Goal: Task Accomplishment & Management: Manage account settings

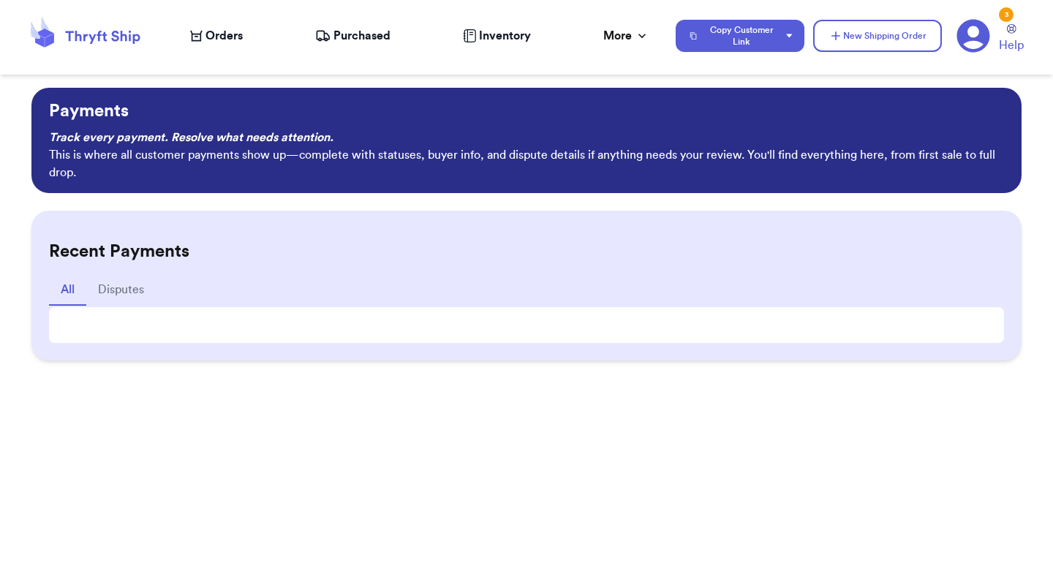
click at [116, 35] on icon at bounding box center [102, 37] width 75 height 13
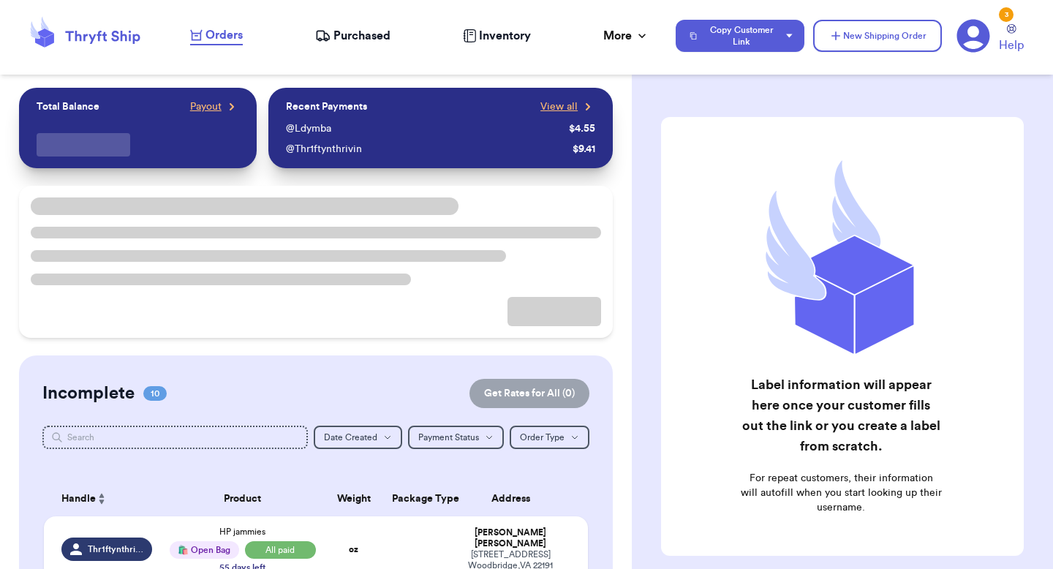
click at [216, 34] on span "Orders" at bounding box center [223, 35] width 37 height 18
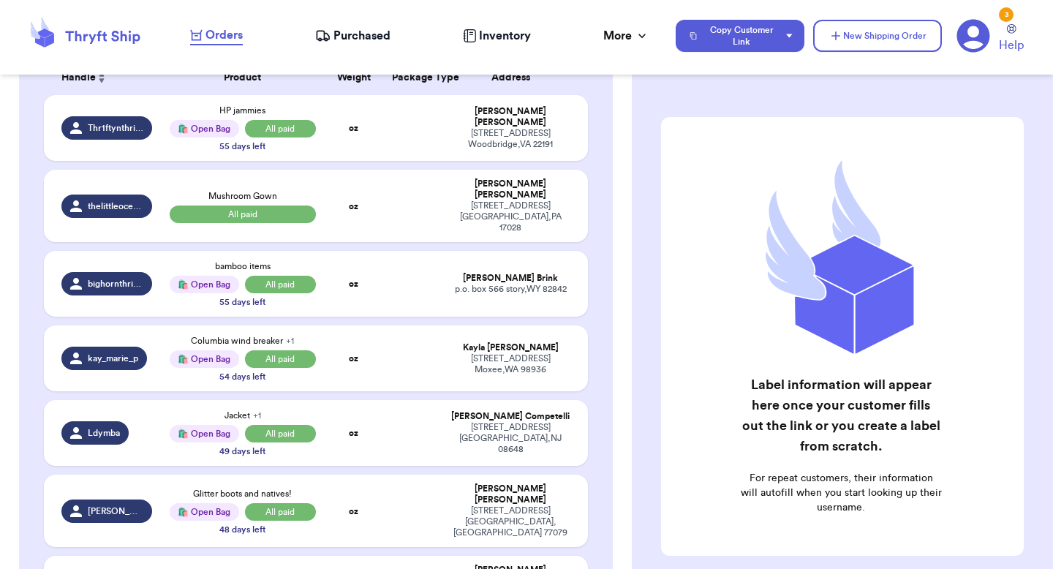
scroll to position [264, 0]
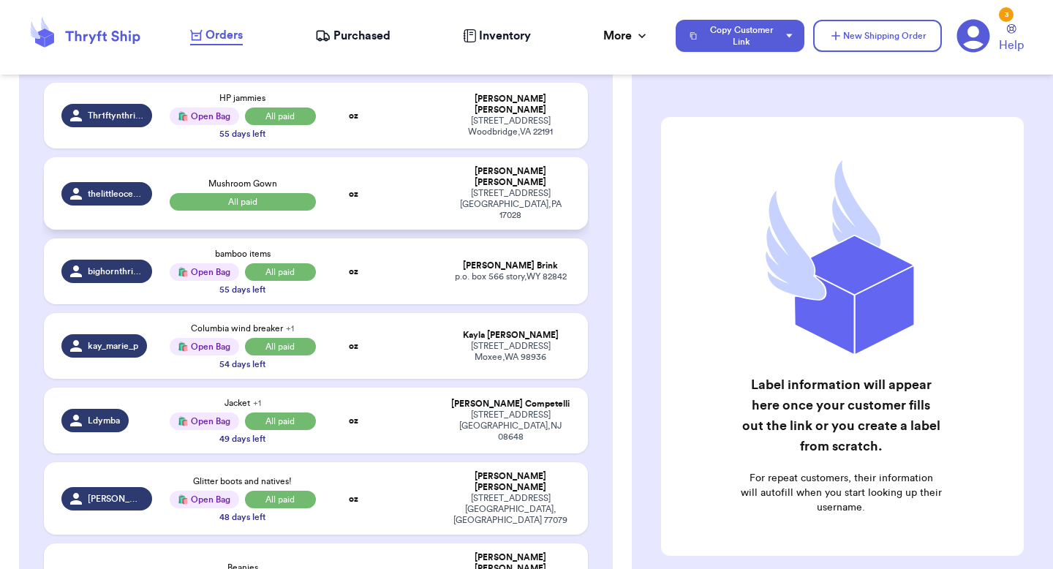
click at [409, 181] on td at bounding box center [412, 193] width 58 height 72
select select "paid"
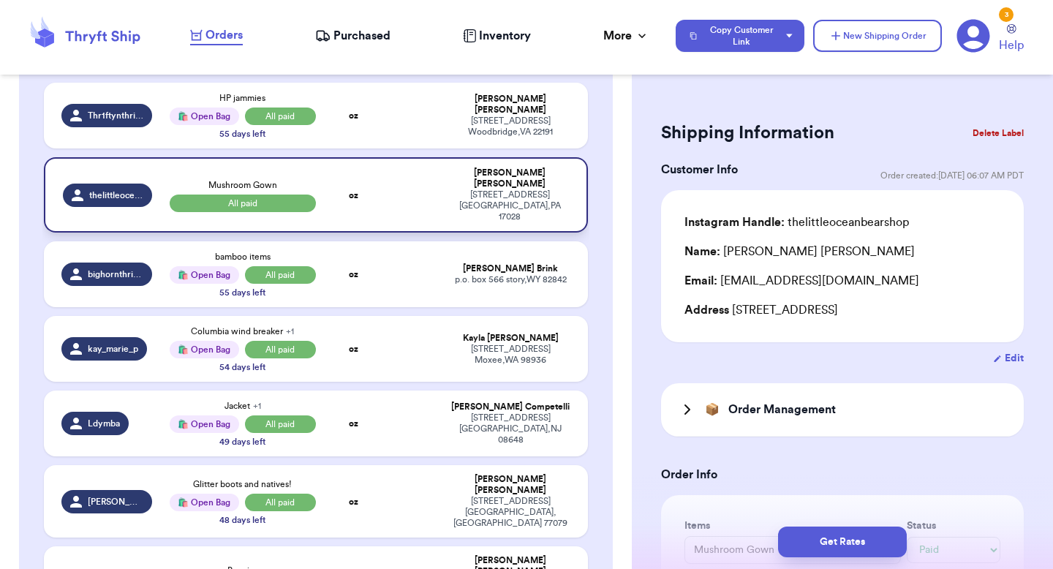
click at [381, 172] on td "oz" at bounding box center [354, 194] width 58 height 75
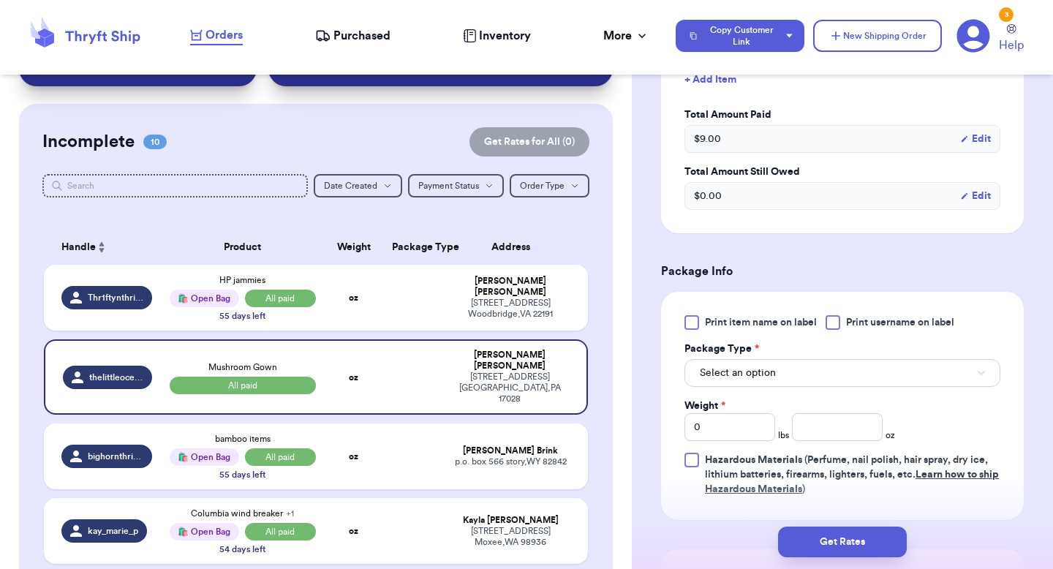
scroll to position [580, 0]
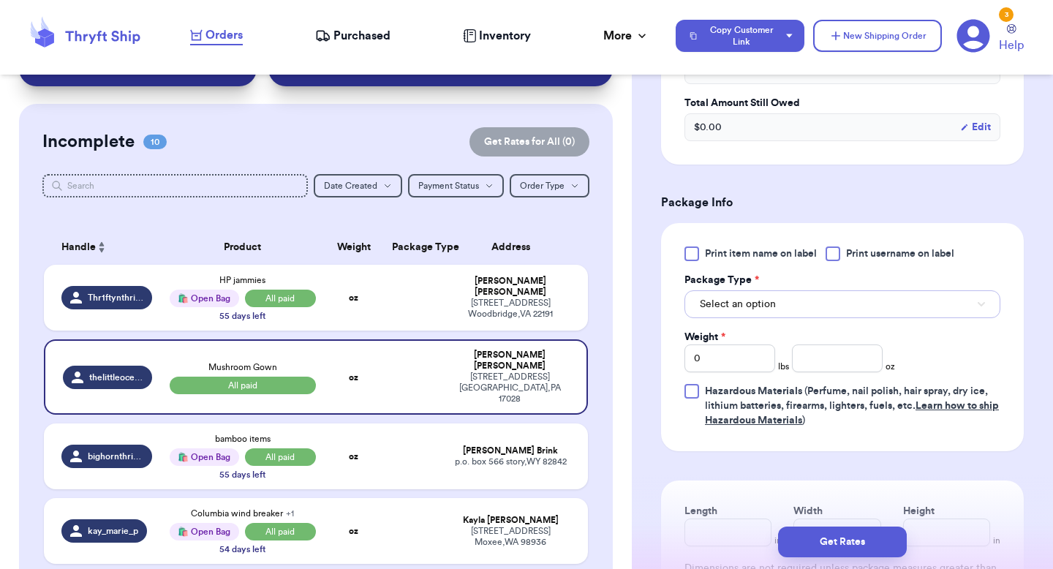
click at [819, 307] on button "Select an option" at bounding box center [842, 304] width 316 height 28
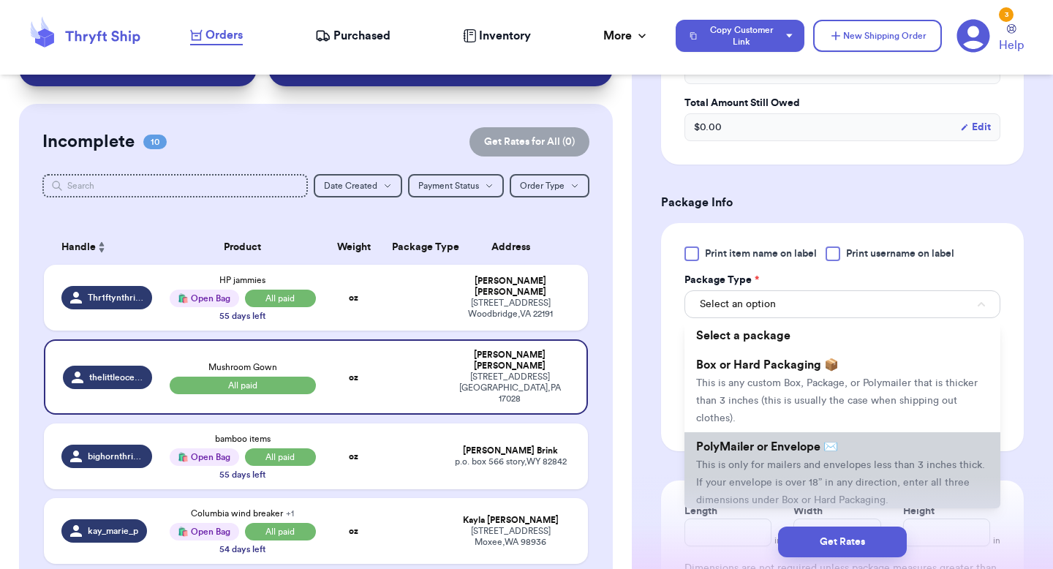
click at [810, 447] on span "PolyMailer or Envelope ✉️" at bounding box center [767, 447] width 142 height 12
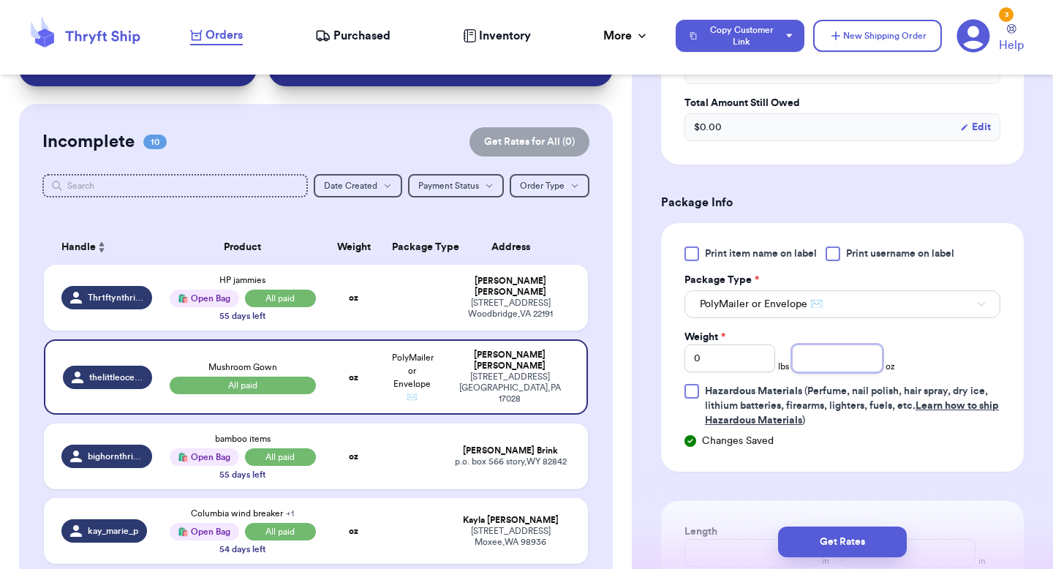
click at [829, 360] on input "number" at bounding box center [837, 358] width 91 height 28
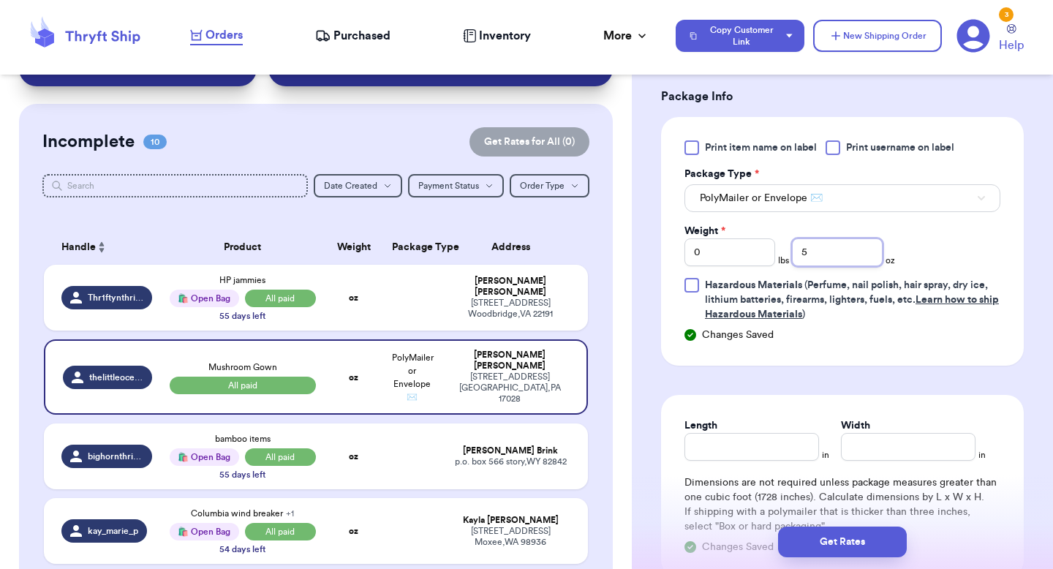
scroll to position [687, 0]
type input "5"
click at [757, 444] on input "Length" at bounding box center [751, 446] width 135 height 28
type input "8"
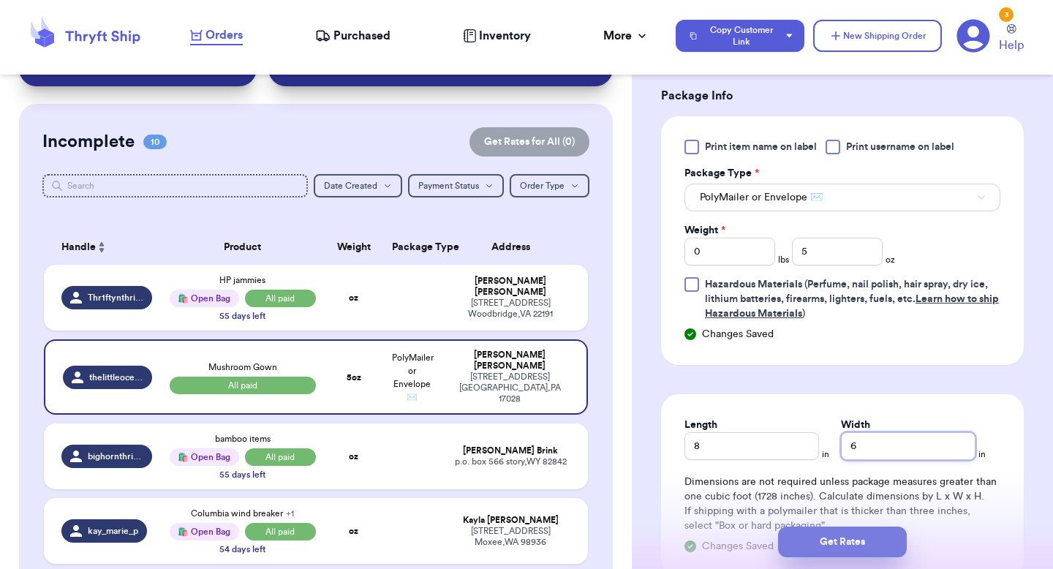
type input "6"
click at [851, 539] on button "Get Rates" at bounding box center [842, 541] width 129 height 31
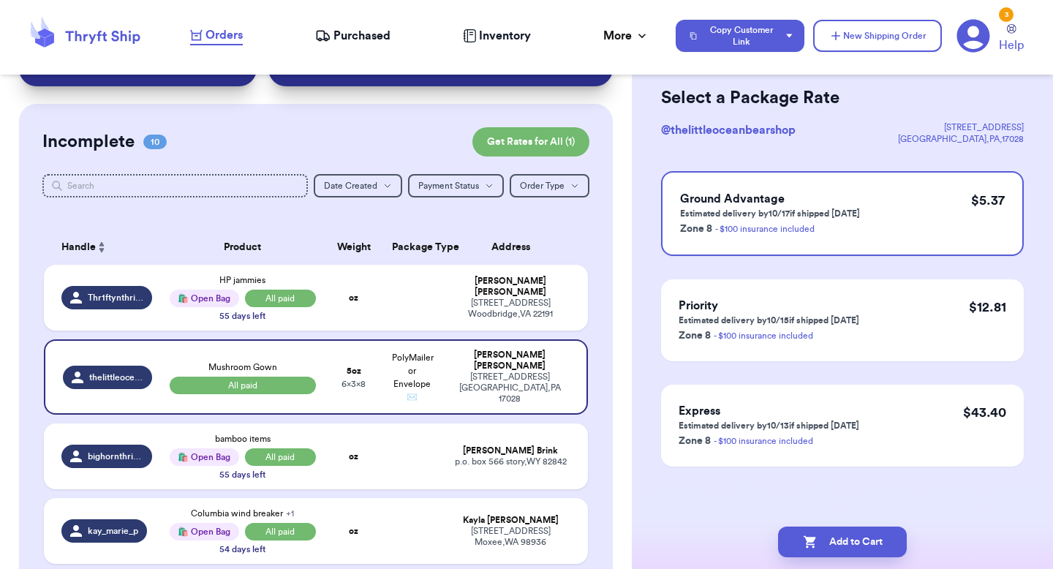
scroll to position [0, 0]
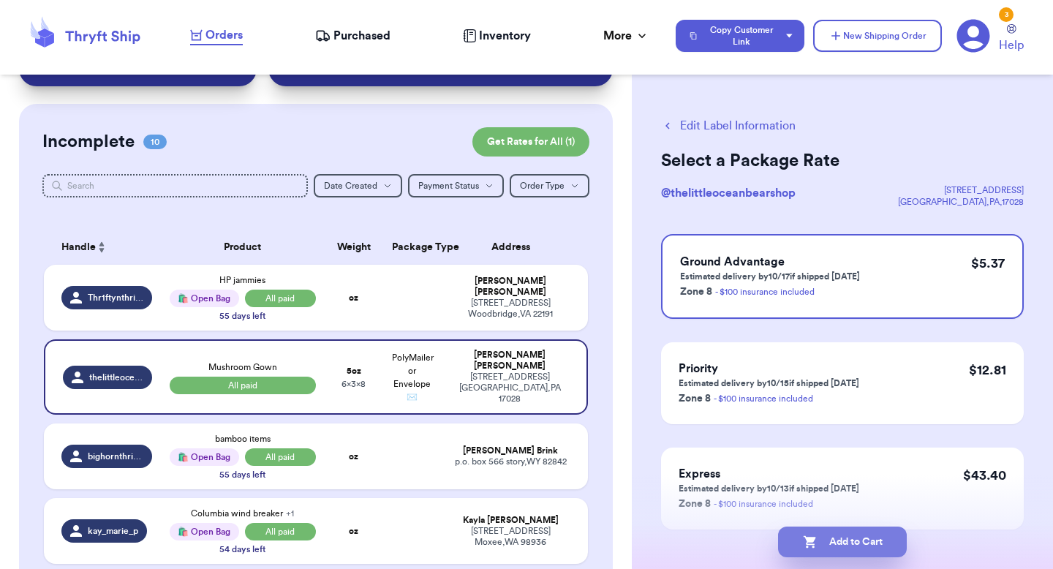
click at [844, 533] on button "Add to Cart" at bounding box center [842, 541] width 129 height 31
checkbox input "true"
select select "paid"
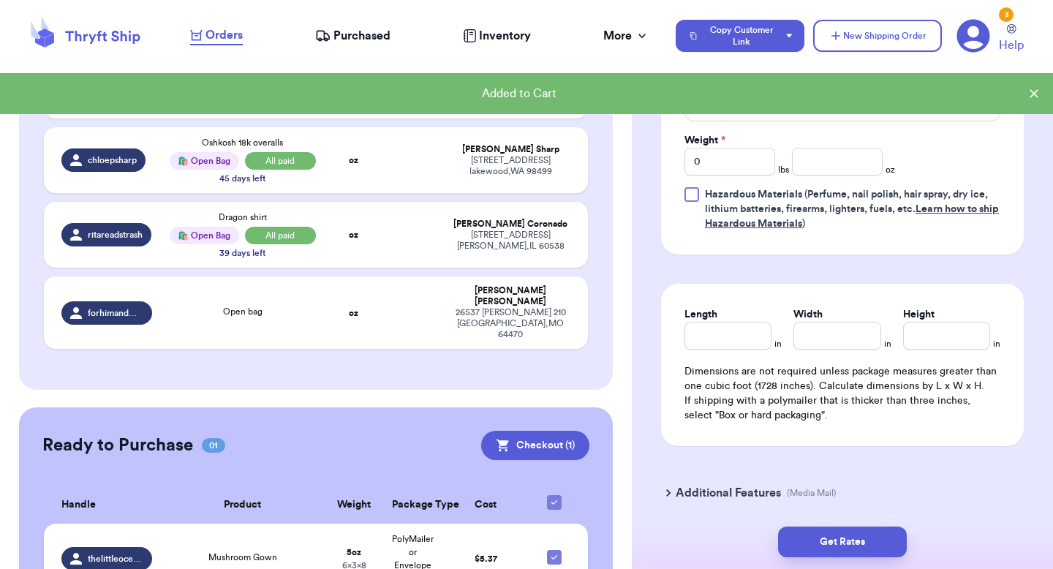
scroll to position [730, 0]
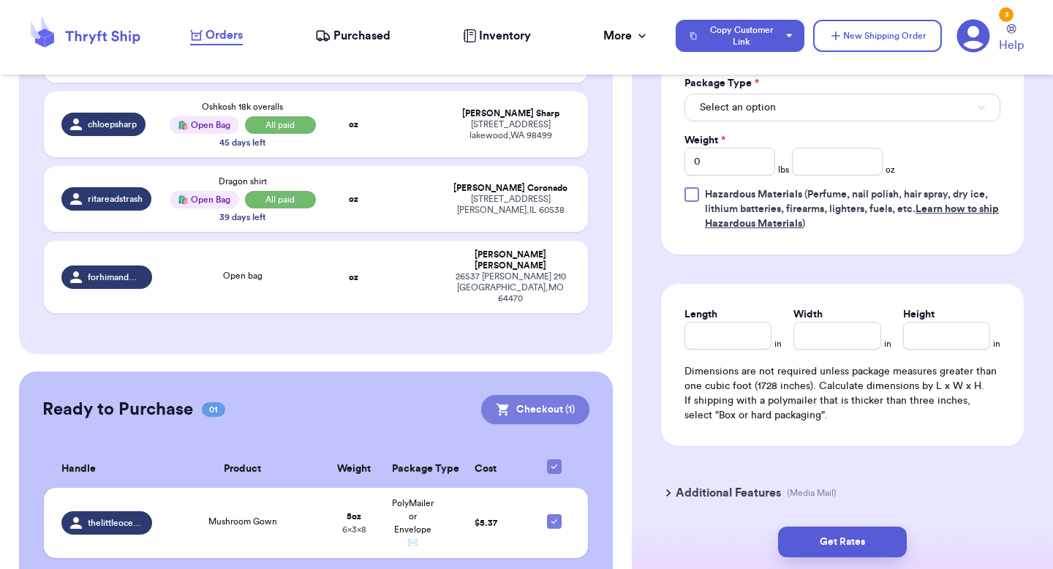
click at [527, 395] on button "Checkout ( 1 )" at bounding box center [535, 409] width 108 height 29
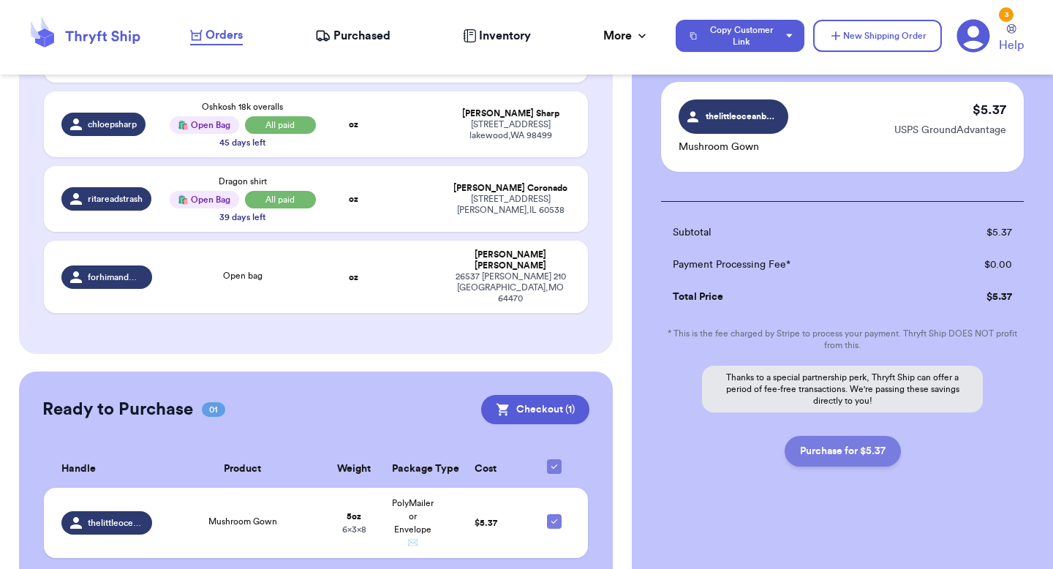
click at [853, 458] on button "Purchase for $5.37" at bounding box center [842, 451] width 116 height 31
checkbox input "false"
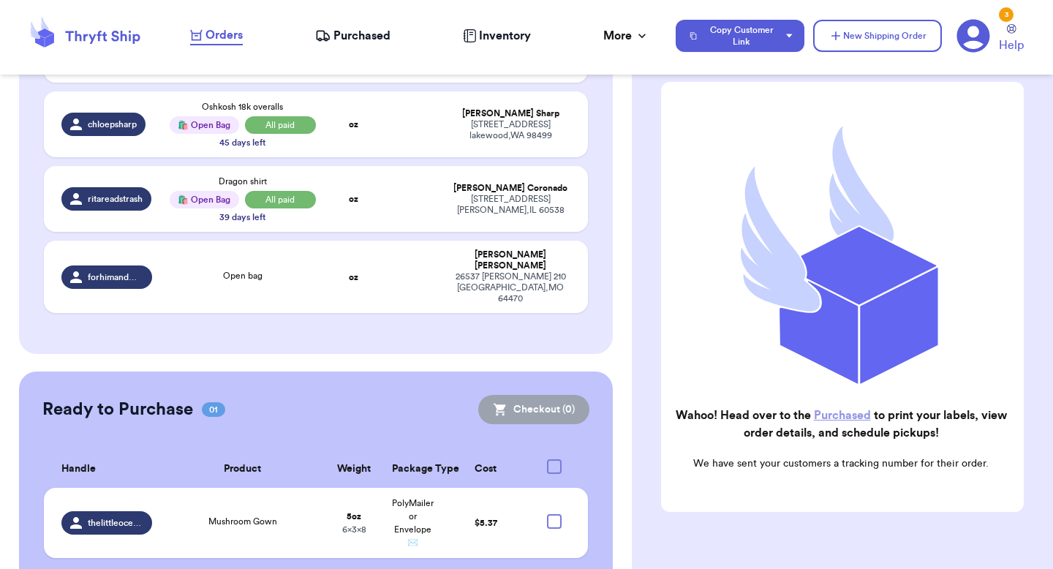
checkbox input "true"
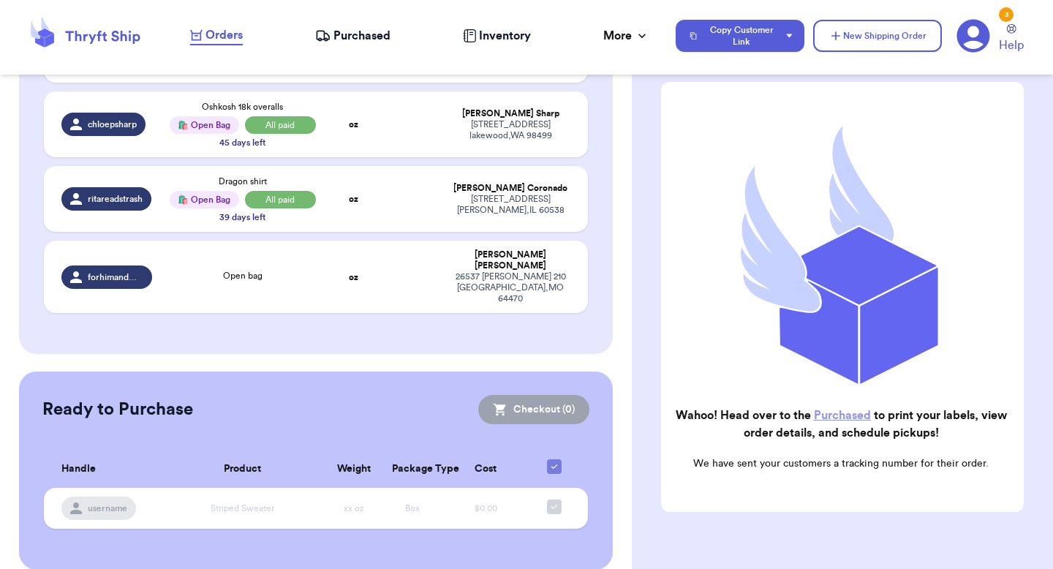
scroll to position [697, 0]
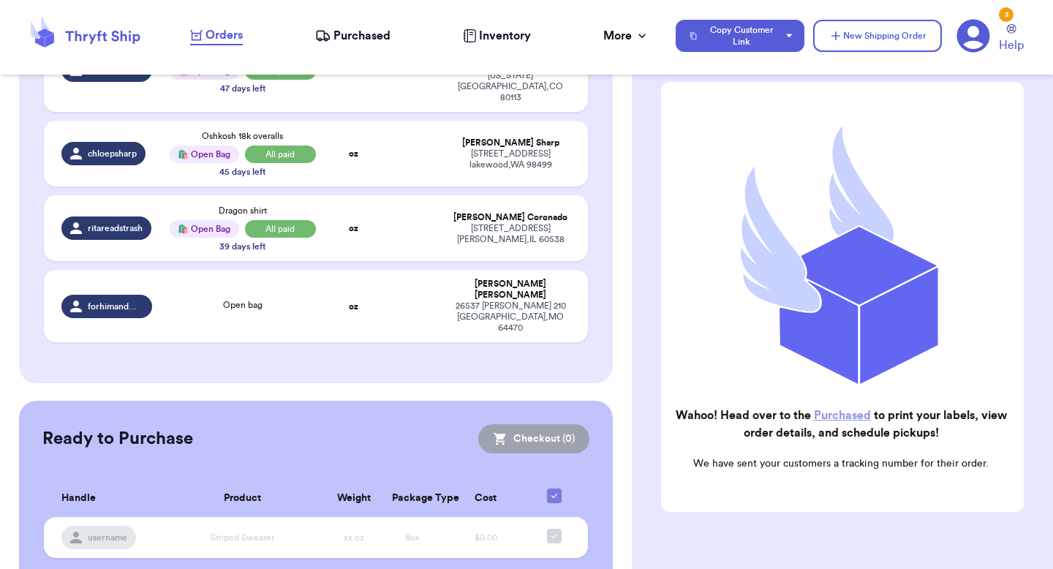
click at [347, 29] on span "Purchased" at bounding box center [361, 36] width 57 height 18
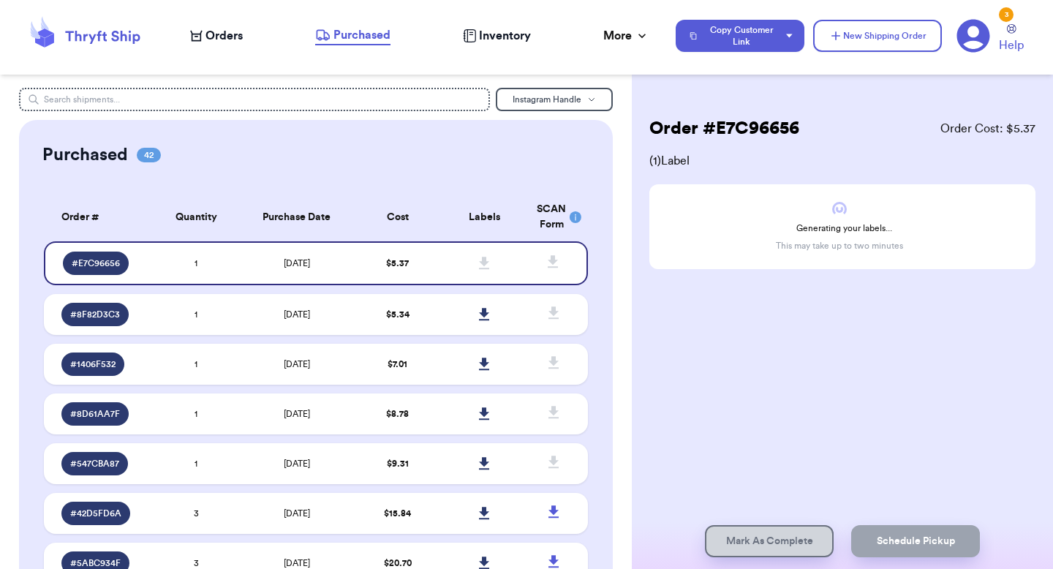
click at [107, 38] on icon at bounding box center [84, 35] width 117 height 39
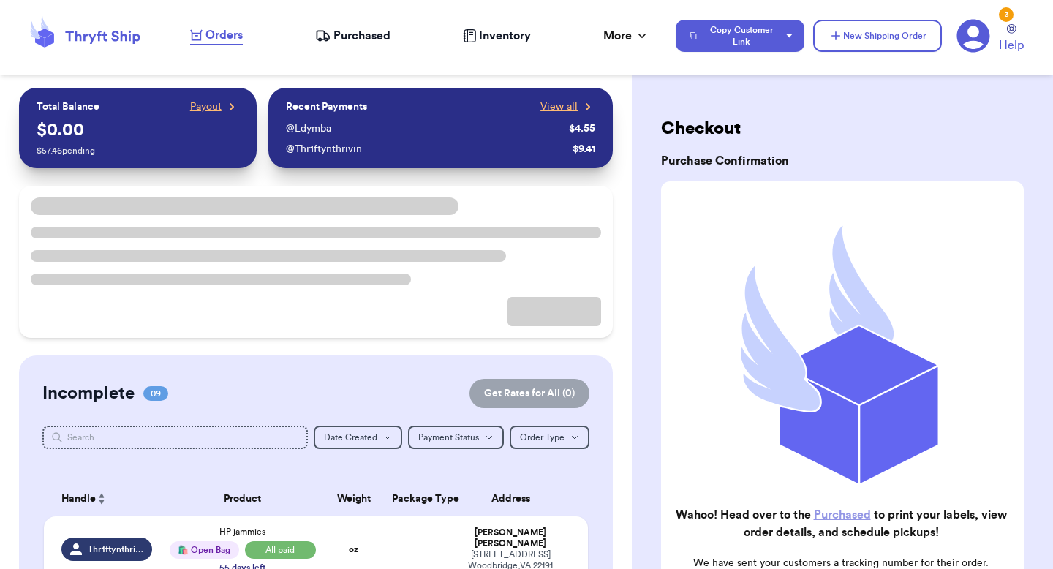
click at [334, 31] on span "Purchased" at bounding box center [361, 36] width 57 height 18
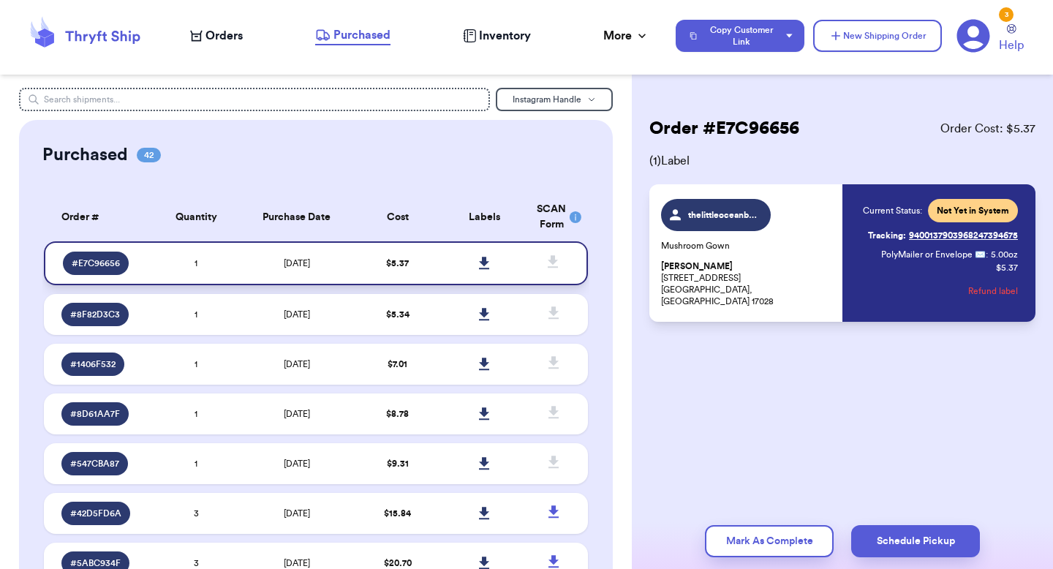
click at [484, 257] on icon at bounding box center [484, 263] width 10 height 12
